Goal: Information Seeking & Learning: Learn about a topic

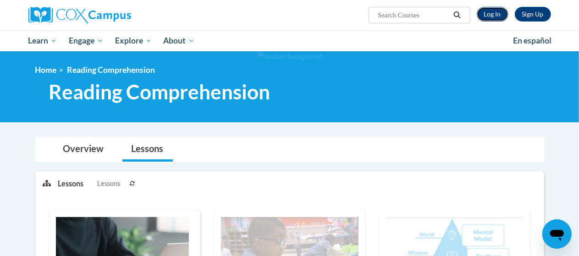
click at [493, 11] on link "Log In" at bounding box center [493, 14] width 32 height 15
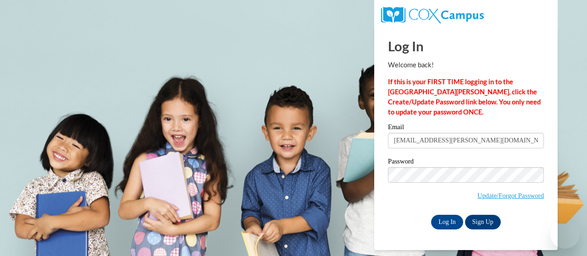
click at [456, 187] on span "Update/Forgot Password" at bounding box center [466, 186] width 156 height 38
click at [441, 220] on input "Log In" at bounding box center [447, 222] width 32 height 15
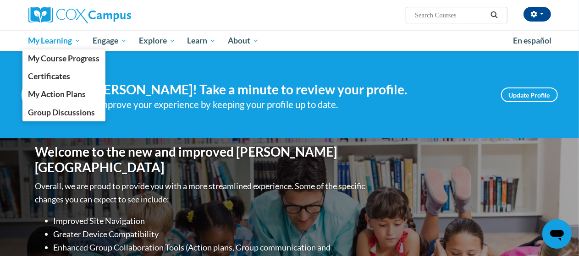
click at [55, 37] on span "My Learning" at bounding box center [54, 40] width 53 height 11
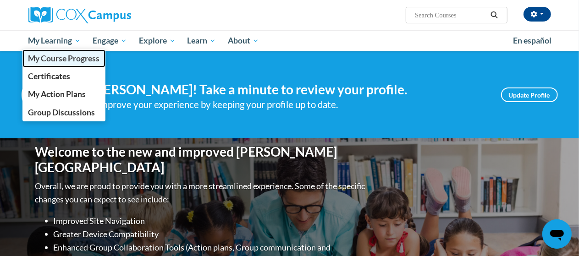
click at [59, 65] on link "My Course Progress" at bounding box center [63, 59] width 83 height 18
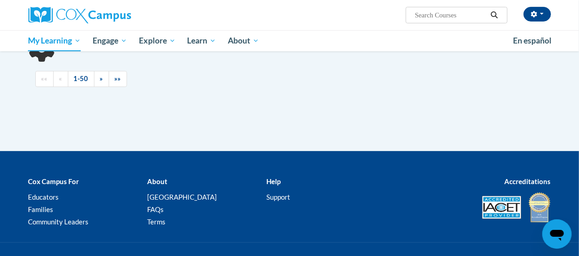
scroll to position [138, 0]
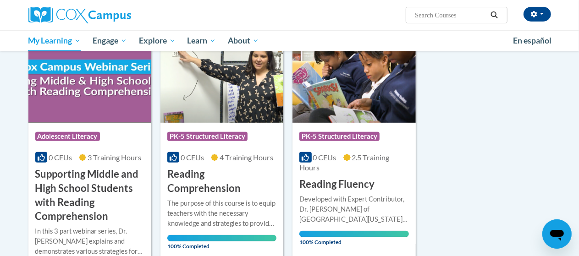
click at [93, 162] on div "0 CEUs 3 Training Hours" at bounding box center [89, 158] width 109 height 10
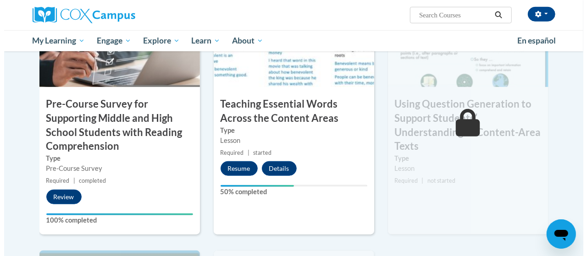
scroll to position [267, 0]
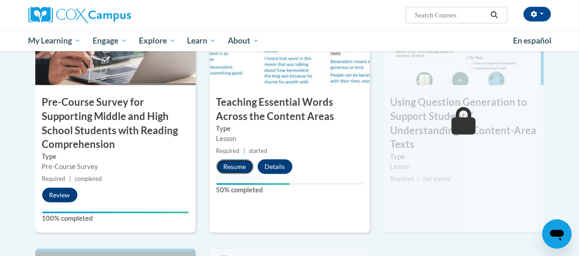
click at [229, 162] on button "Resume" at bounding box center [234, 167] width 37 height 15
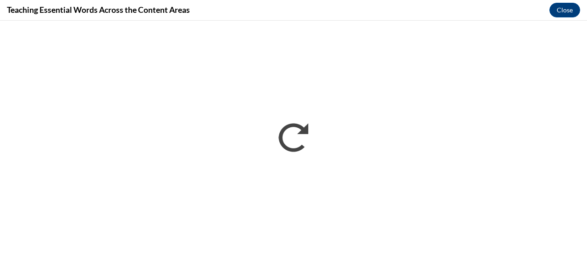
scroll to position [0, 0]
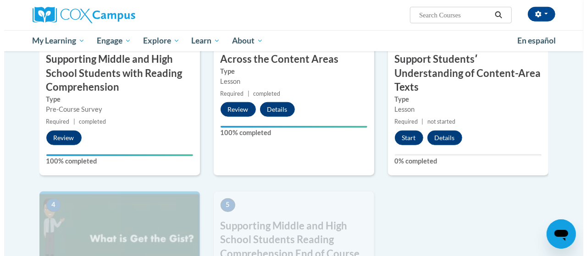
scroll to position [326, 0]
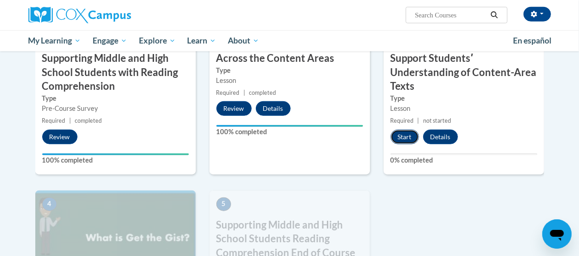
click at [403, 136] on button "Start" at bounding box center [405, 137] width 28 height 15
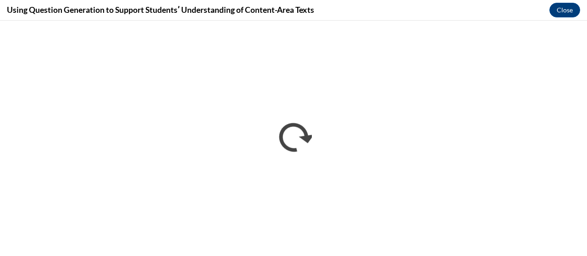
scroll to position [0, 0]
